Goal: Task Accomplishment & Management: Use online tool/utility

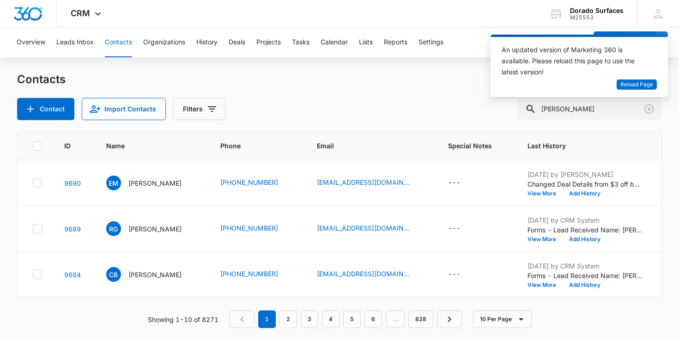
scroll to position [0, 415]
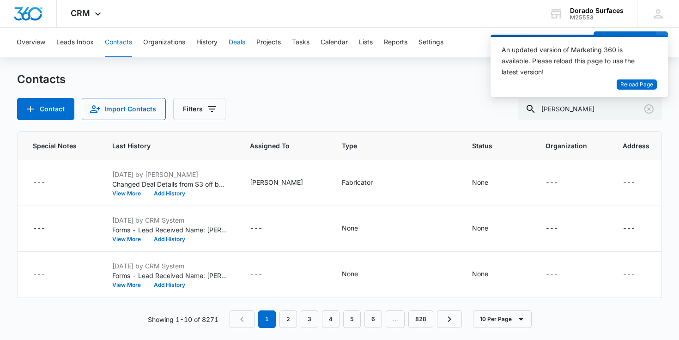
click at [237, 41] on button "Deals" at bounding box center [237, 43] width 17 height 30
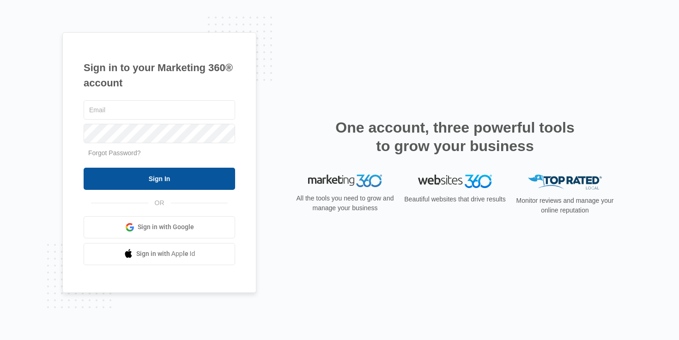
type input "[EMAIL_ADDRESS][DOMAIN_NAME]"
click at [162, 181] on input "Sign In" at bounding box center [159, 179] width 151 height 22
